Goal: Check status: Check status

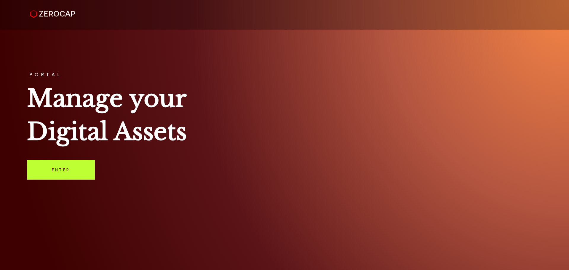
click at [54, 173] on link "Enter" at bounding box center [61, 170] width 68 height 20
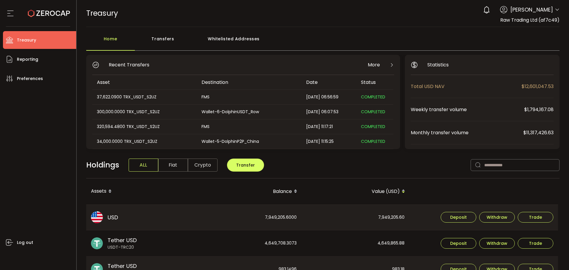
drag, startPoint x: 167, startPoint y: 38, endPoint x: 175, endPoint y: 51, distance: 14.9
click at [167, 38] on div "Transfers" at bounding box center [163, 42] width 56 height 18
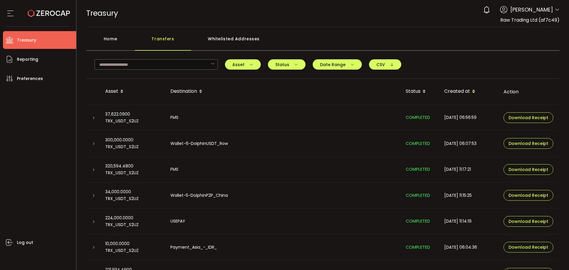
drag, startPoint x: 96, startPoint y: 121, endPoint x: 91, endPoint y: 121, distance: 5.1
click at [95, 121] on td at bounding box center [93, 118] width 14 height 26
click at [91, 121] on td at bounding box center [93, 118] width 14 height 26
click at [93, 117] on icon at bounding box center [94, 118] width 4 height 4
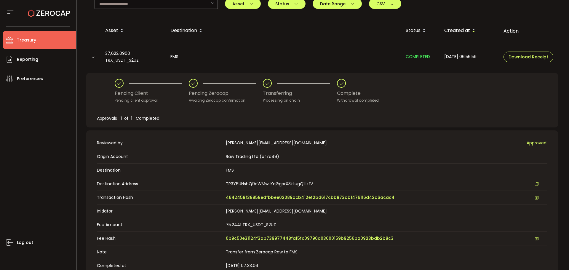
scroll to position [148, 0]
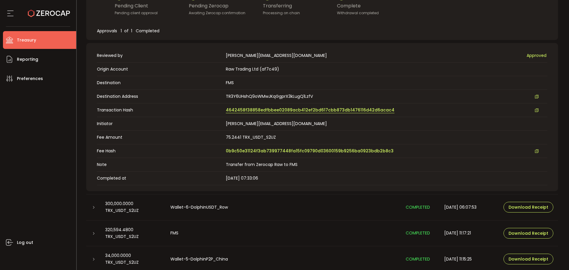
click at [245, 110] on span "4642458f38858edfbbee02089acb412ef2bd617cbb873db1476116d42d6acac4" at bounding box center [310, 110] width 169 height 6
